Goal: Task Accomplishment & Management: Manage account settings

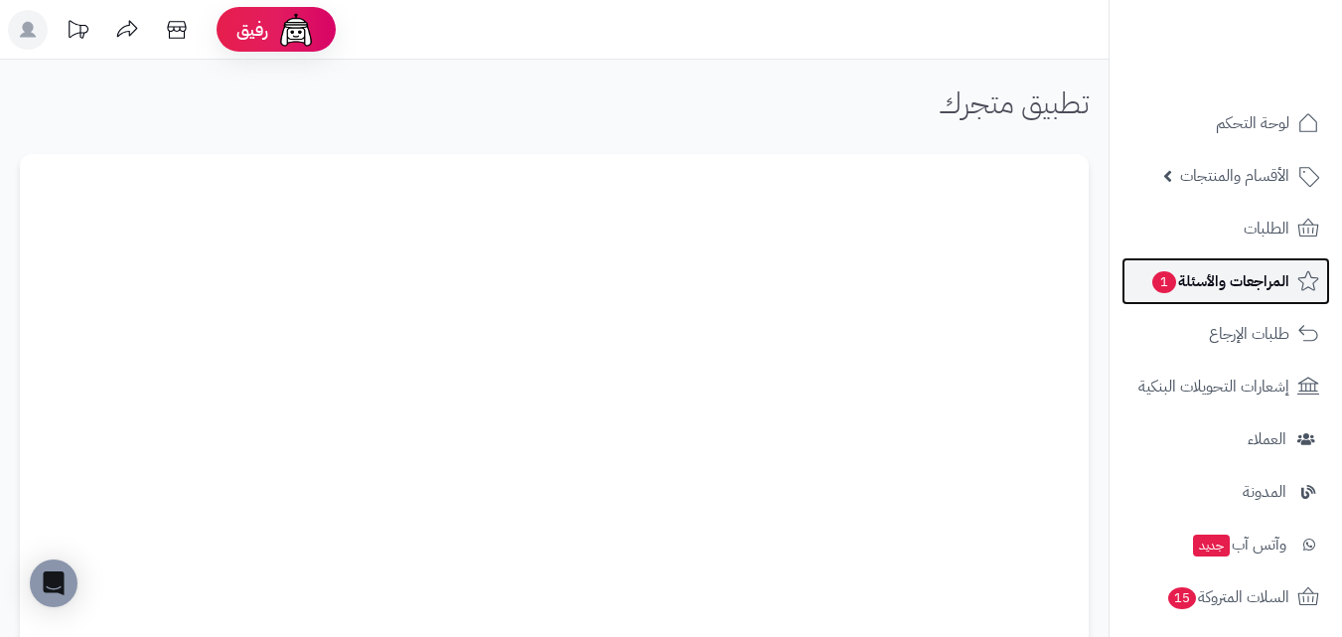
click at [1178, 272] on span "المراجعات والأسئلة 1" at bounding box center [1219, 281] width 139 height 28
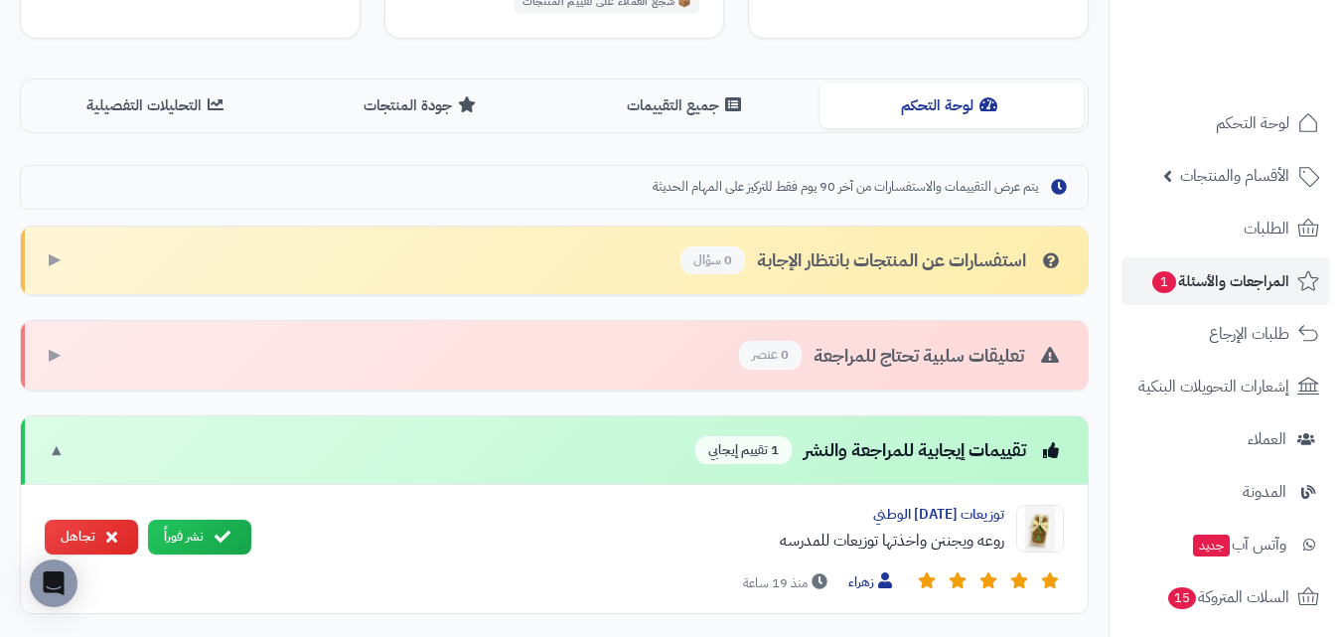
scroll to position [556, 0]
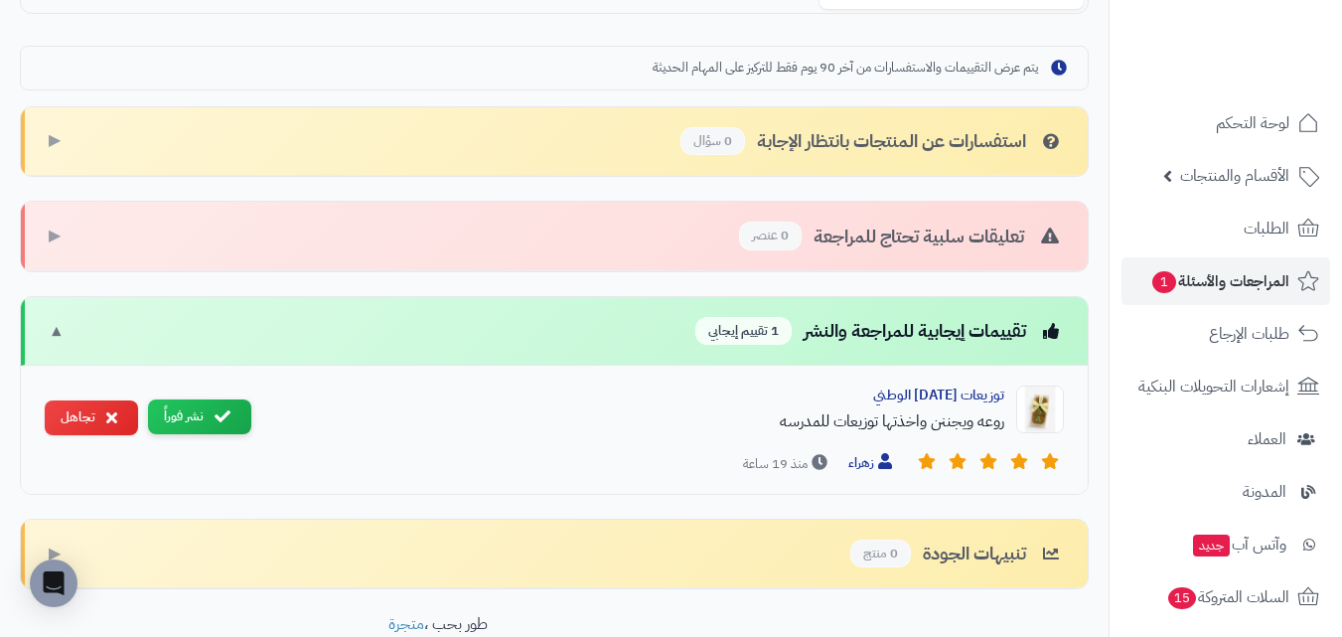
click at [228, 420] on icon at bounding box center [222, 416] width 16 height 16
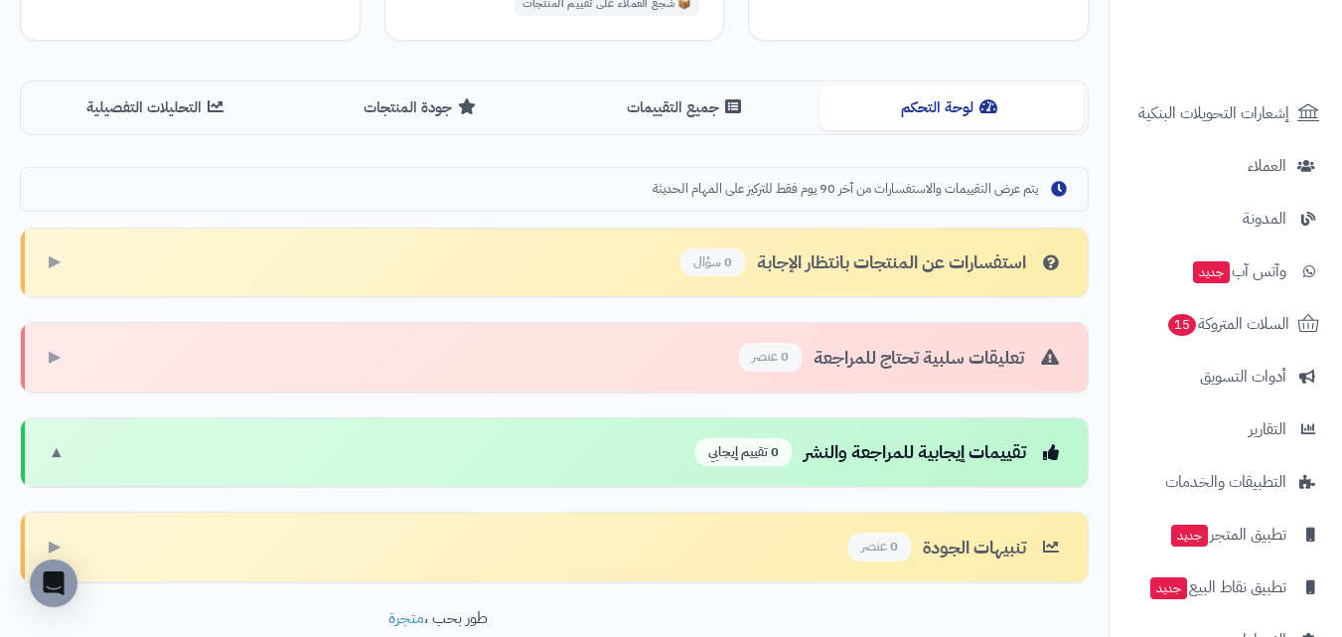
scroll to position [302, 0]
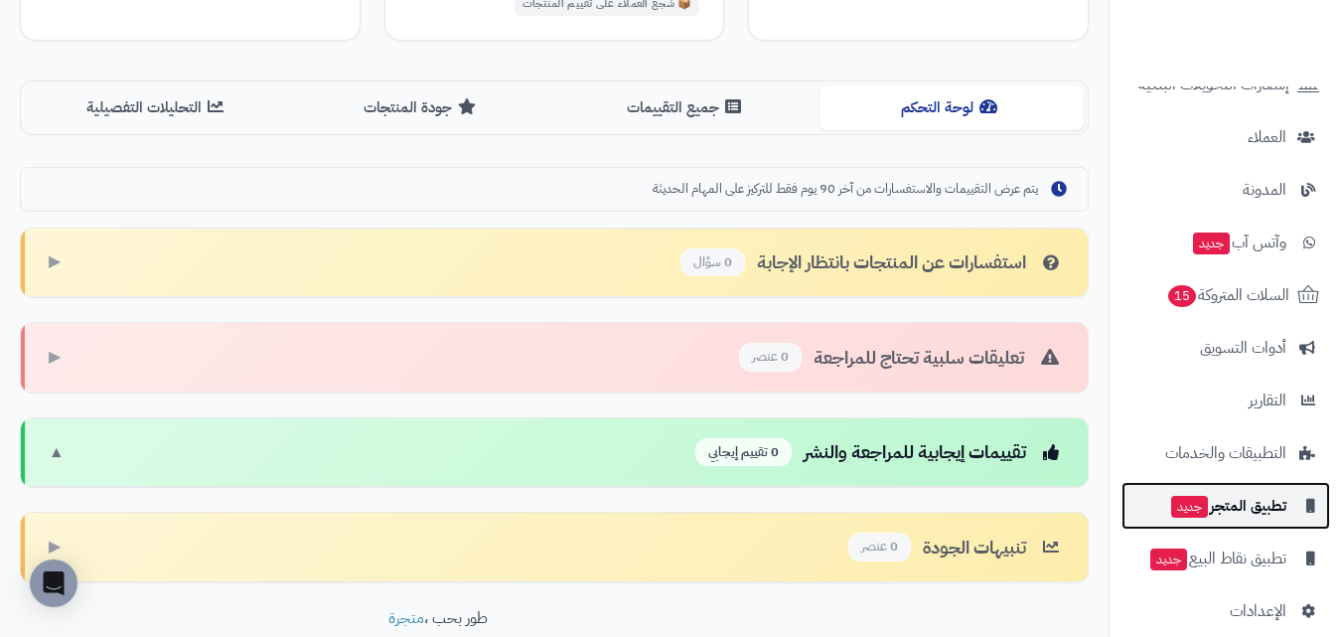
click at [1212, 506] on span "تطبيق المتجر جديد" at bounding box center [1227, 506] width 117 height 28
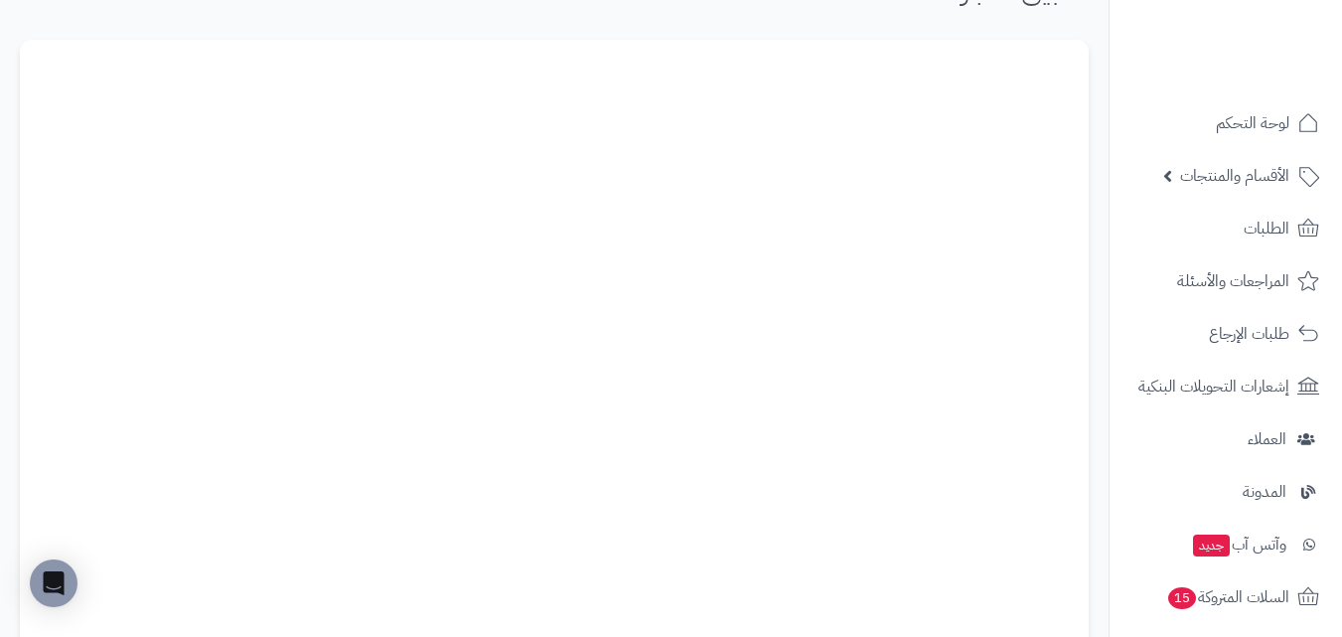
scroll to position [121, 0]
